Goal: Information Seeking & Learning: Find contact information

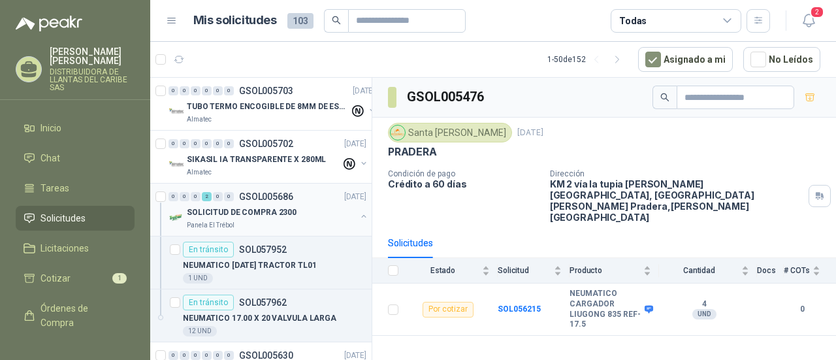
click at [306, 202] on div "0 0 0 2 0 0 GSOL005686 [DATE]" at bounding box center [268, 197] width 200 height 16
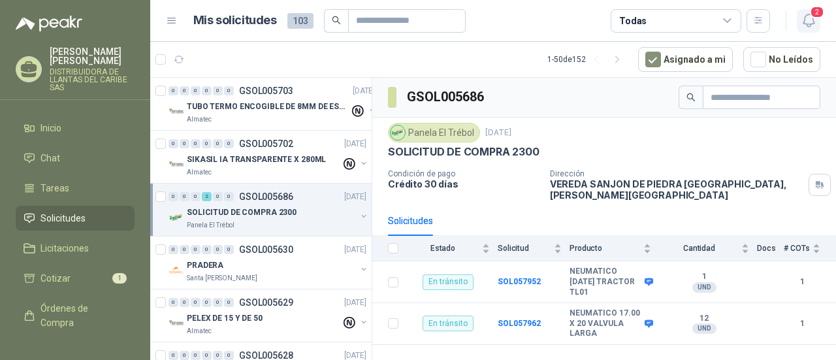
click at [813, 18] on span "2" at bounding box center [817, 12] width 14 height 12
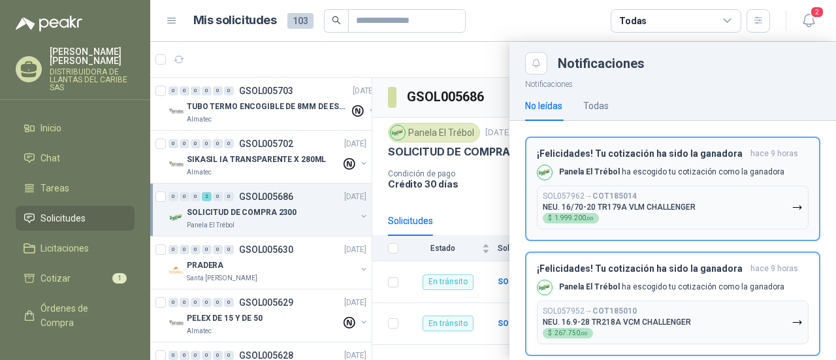
scroll to position [21, 0]
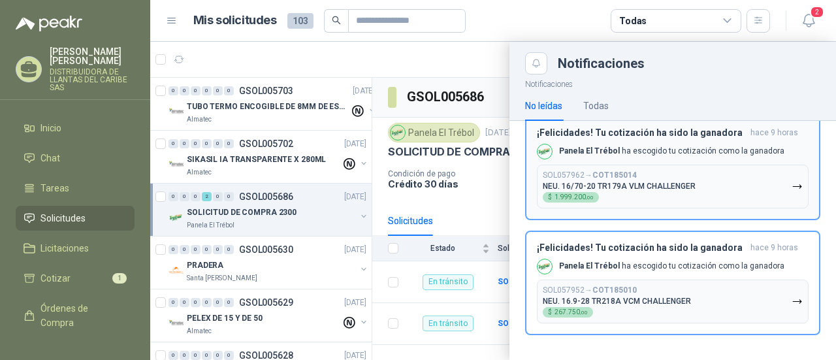
click at [778, 189] on button "SOL057962 → COT185014 NEU. 16/70-20 TR179A VLM CHALLENGER $ 1.999.200 ,00" at bounding box center [673, 187] width 272 height 44
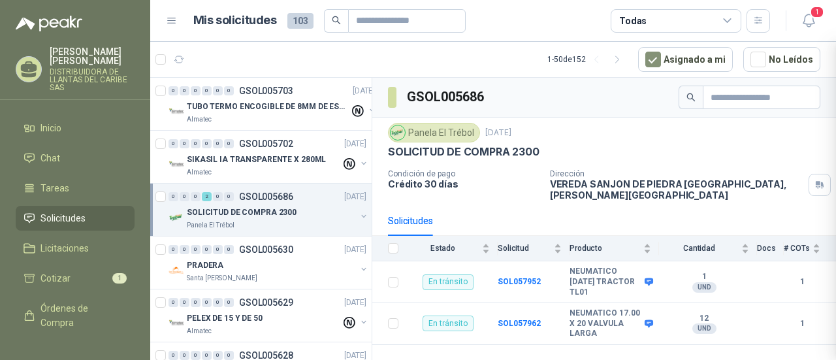
scroll to position [0, 0]
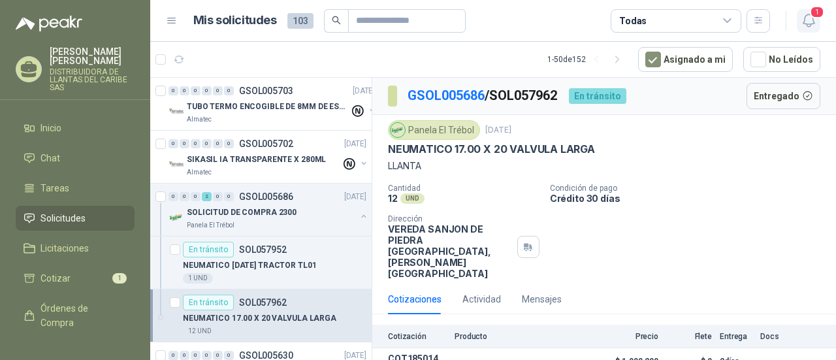
click at [819, 19] on button "1" at bounding box center [809, 21] width 24 height 24
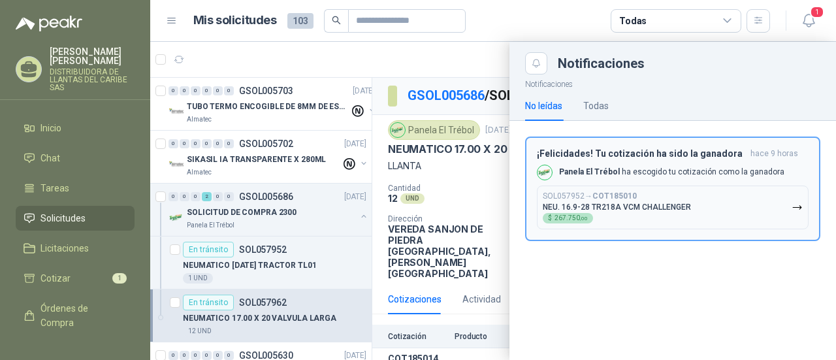
click at [800, 206] on icon "button" at bounding box center [797, 207] width 8 height 3
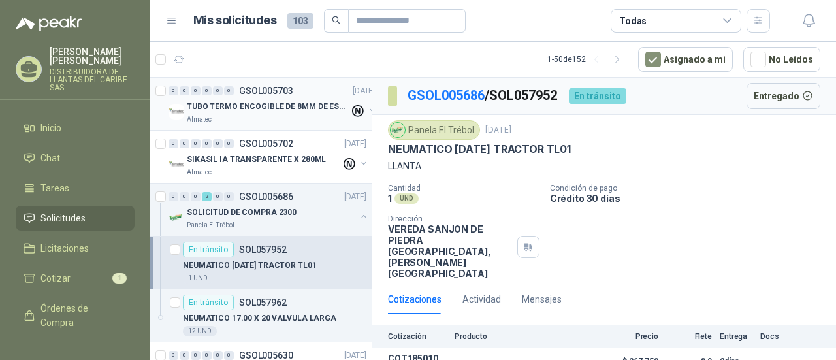
click at [231, 114] on div "Almatec" at bounding box center [268, 119] width 163 height 10
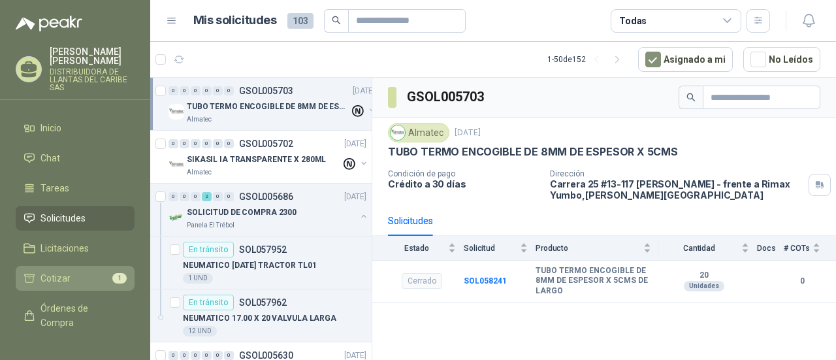
click at [86, 276] on li "Cotizar 1" at bounding box center [75, 278] width 103 height 14
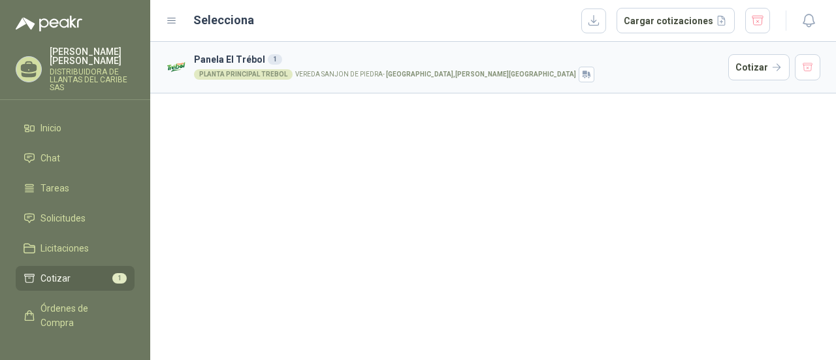
click at [343, 65] on h3 "Panela El Trébol 1" at bounding box center [458, 59] width 529 height 14
click at [776, 74] on button "Cotizar" at bounding box center [758, 67] width 61 height 26
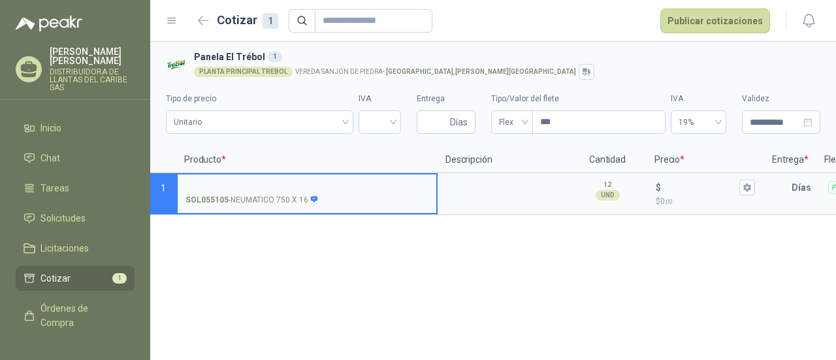
click at [367, 257] on div "**********" at bounding box center [493, 201] width 686 height 318
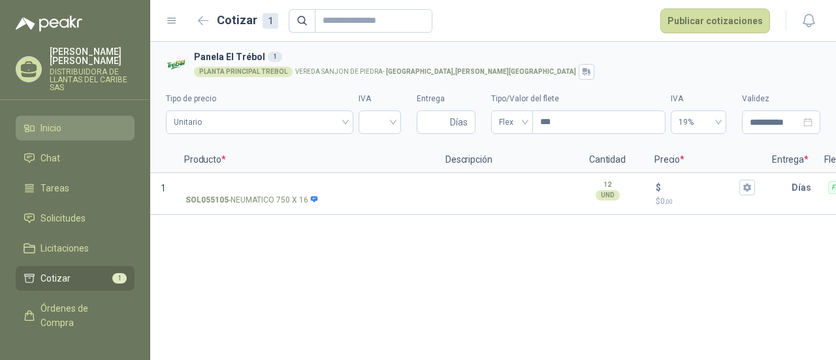
click at [72, 134] on li "Inicio" at bounding box center [75, 128] width 103 height 14
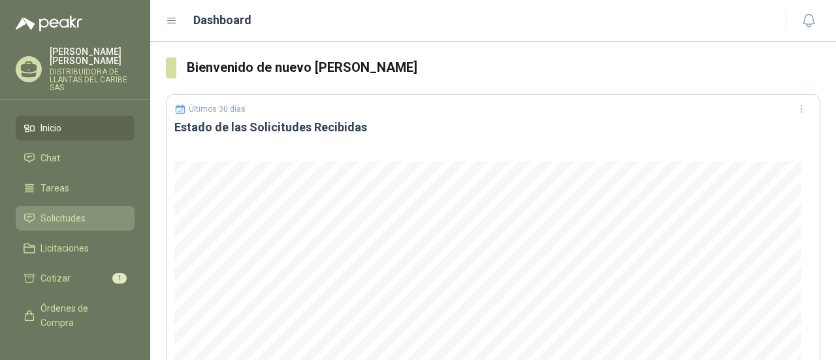
click at [82, 222] on span "Solicitudes" at bounding box center [62, 218] width 45 height 14
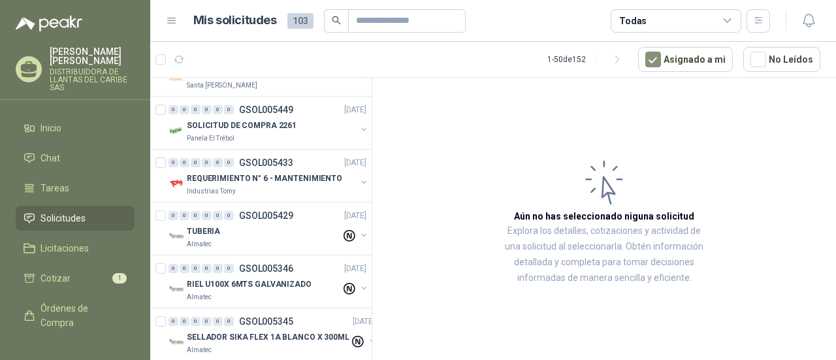
scroll to position [392, 0]
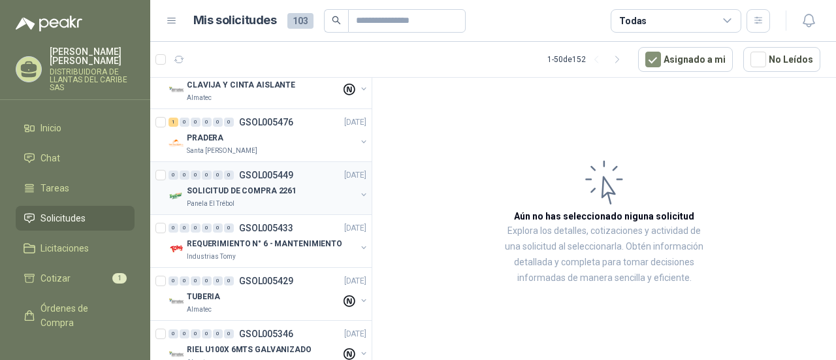
click at [287, 199] on div "Panela El Trébol" at bounding box center [271, 203] width 169 height 10
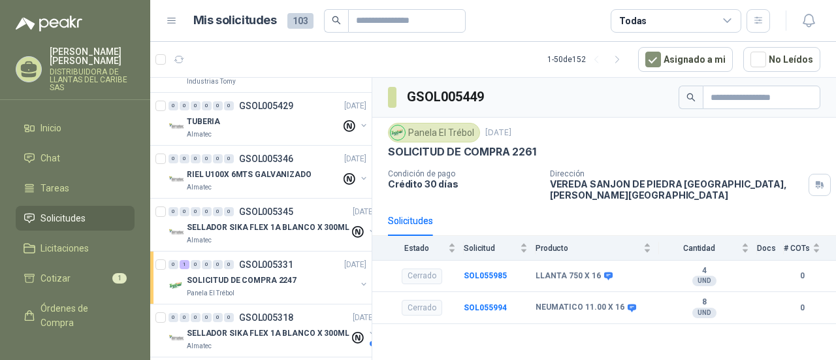
scroll to position [588, 0]
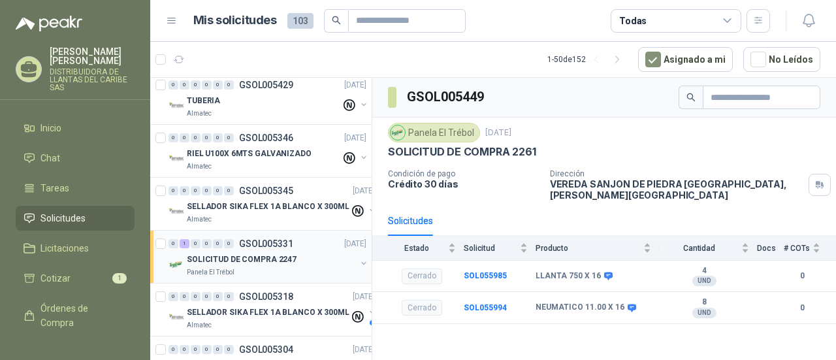
click at [293, 257] on div "SOLICITUD DE COMPRA 2247" at bounding box center [271, 259] width 169 height 16
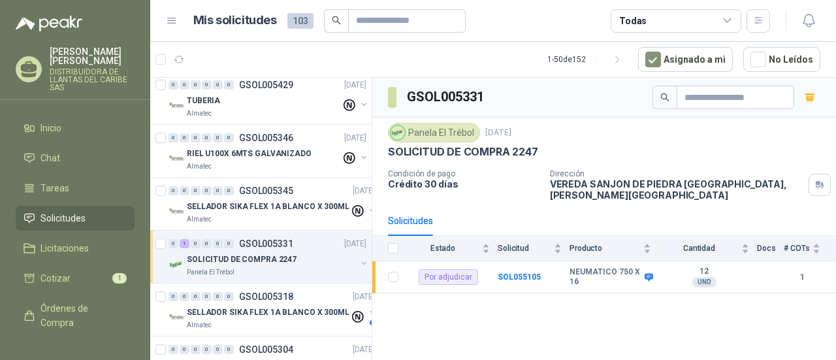
click at [77, 61] on p "[PERSON_NAME]" at bounding box center [92, 56] width 85 height 18
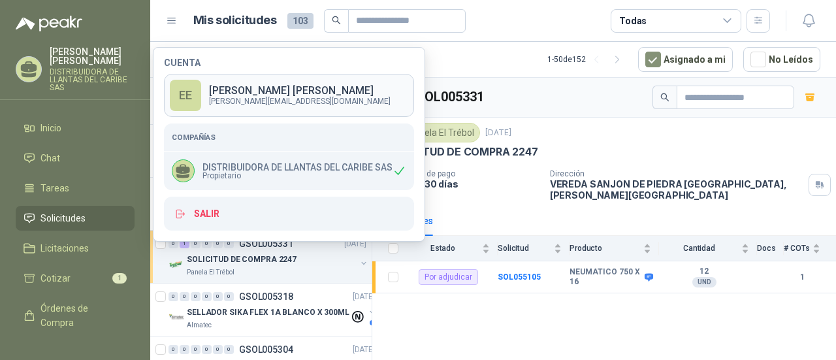
click at [264, 97] on p "[PERSON_NAME][EMAIL_ADDRESS][DOMAIN_NAME]" at bounding box center [300, 101] width 182 height 8
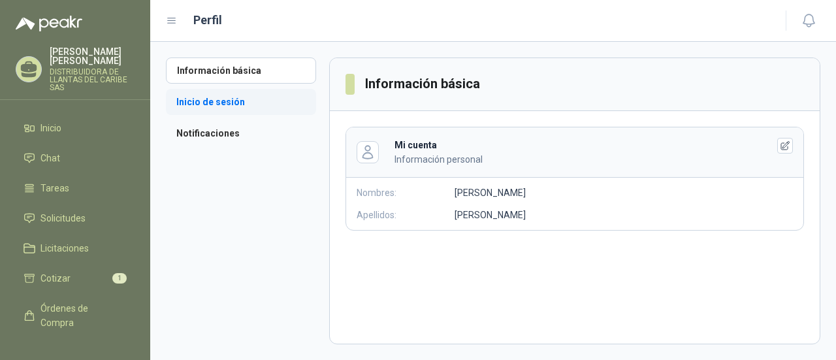
click at [243, 106] on li "Inicio de sesión" at bounding box center [241, 102] width 150 height 26
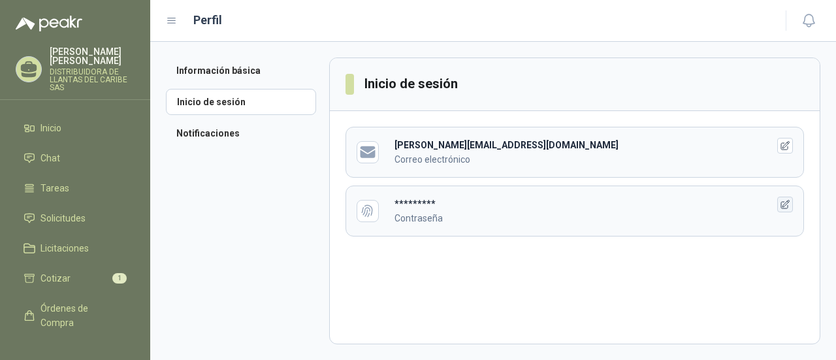
click at [787, 199] on icon "button" at bounding box center [785, 204] width 11 height 11
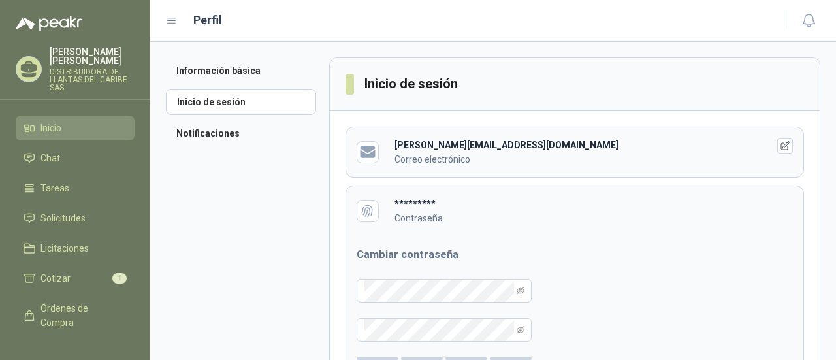
click at [72, 134] on li "Inicio" at bounding box center [75, 128] width 103 height 14
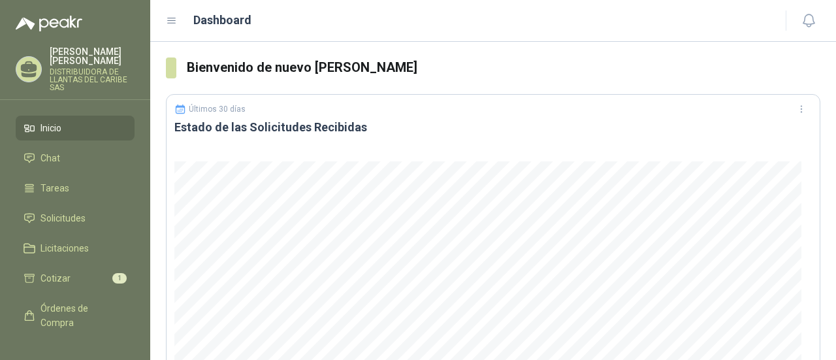
click at [104, 76] on p "DISTRIBUIDORA DE LLANTAS DEL CARIBE SAS" at bounding box center [92, 80] width 85 height 24
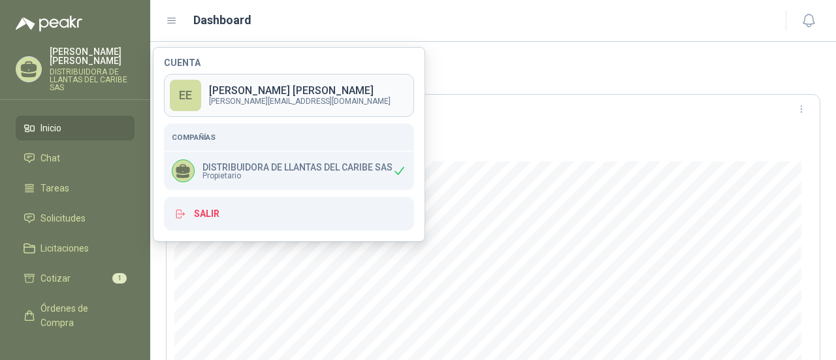
click at [271, 105] on link "EE [PERSON_NAME] [PERSON_NAME][EMAIL_ADDRESS][DOMAIN_NAME]" at bounding box center [289, 95] width 250 height 43
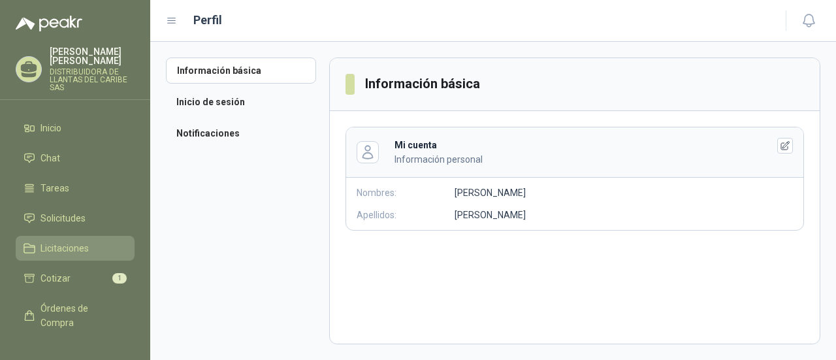
scroll to position [55, 0]
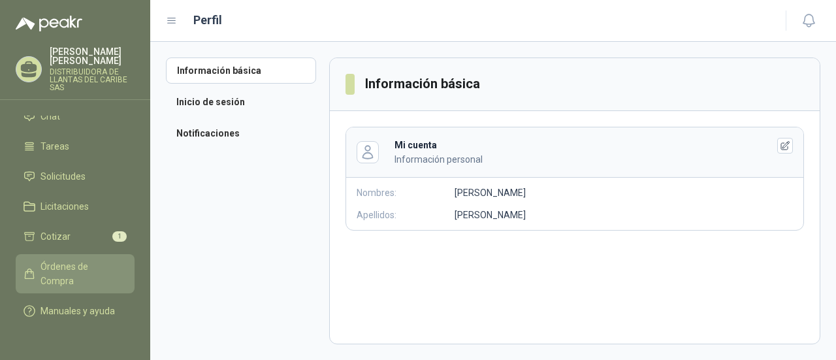
click at [89, 259] on span "Órdenes de Compra" at bounding box center [81, 273] width 82 height 29
